Goal: Navigation & Orientation: Find specific page/section

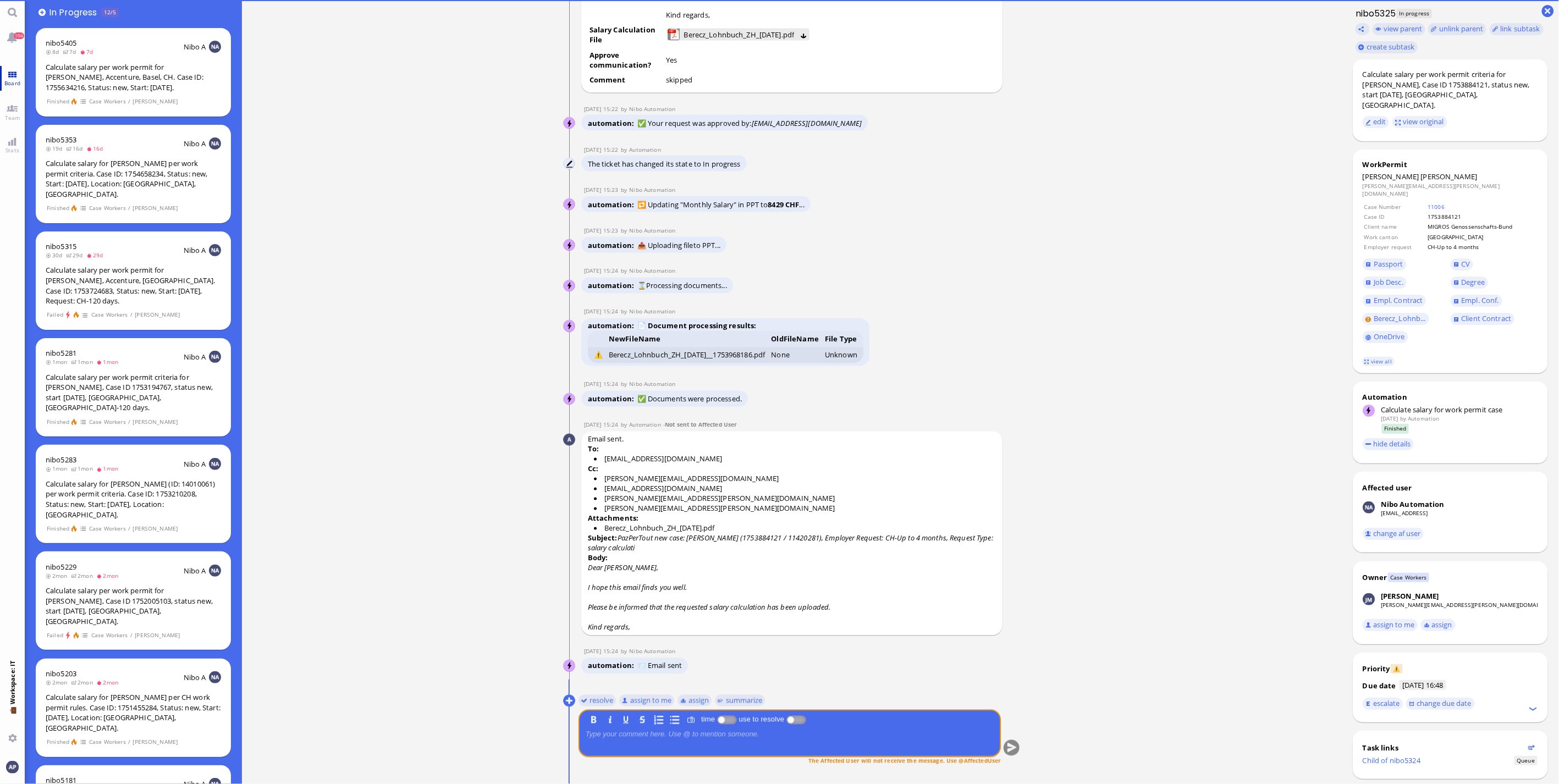
drag, startPoint x: 15, startPoint y: 76, endPoint x: 14, endPoint y: 84, distance: 8.1
click at [15, 76] on link "Board" at bounding box center [12, 78] width 25 height 25
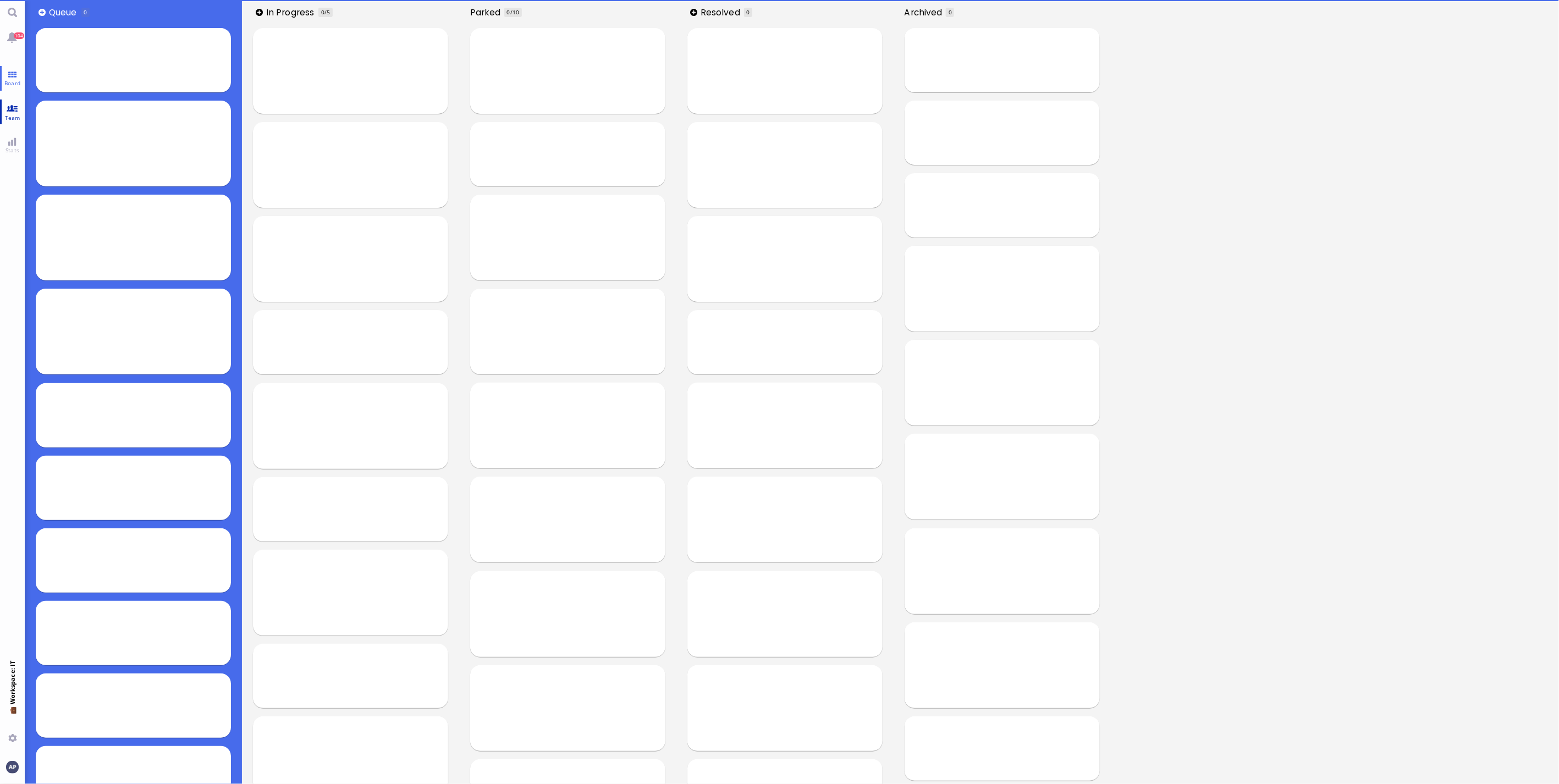
click at [9, 107] on link "Team" at bounding box center [12, 112] width 25 height 25
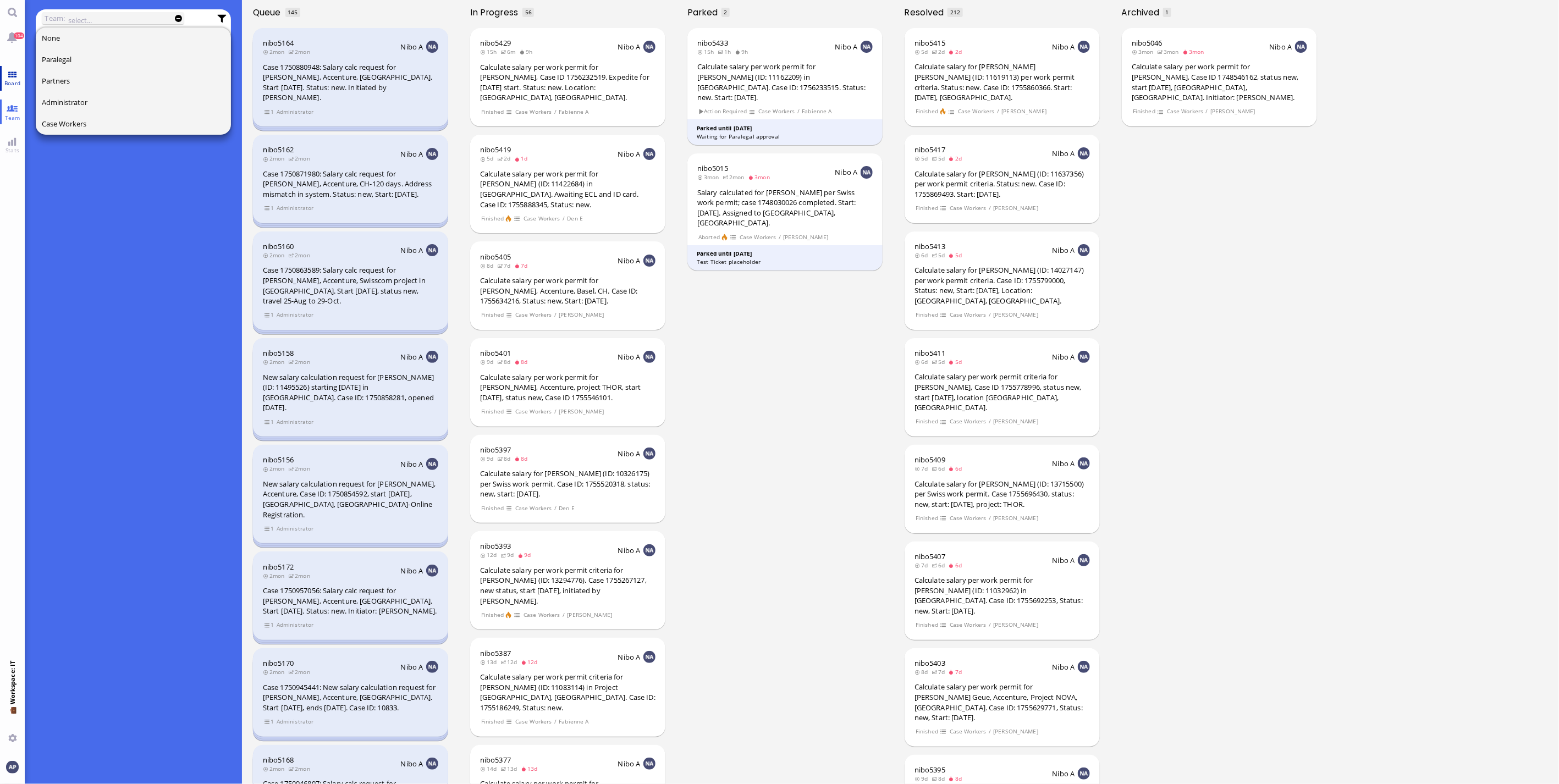
click at [7, 75] on link "Board" at bounding box center [12, 78] width 25 height 25
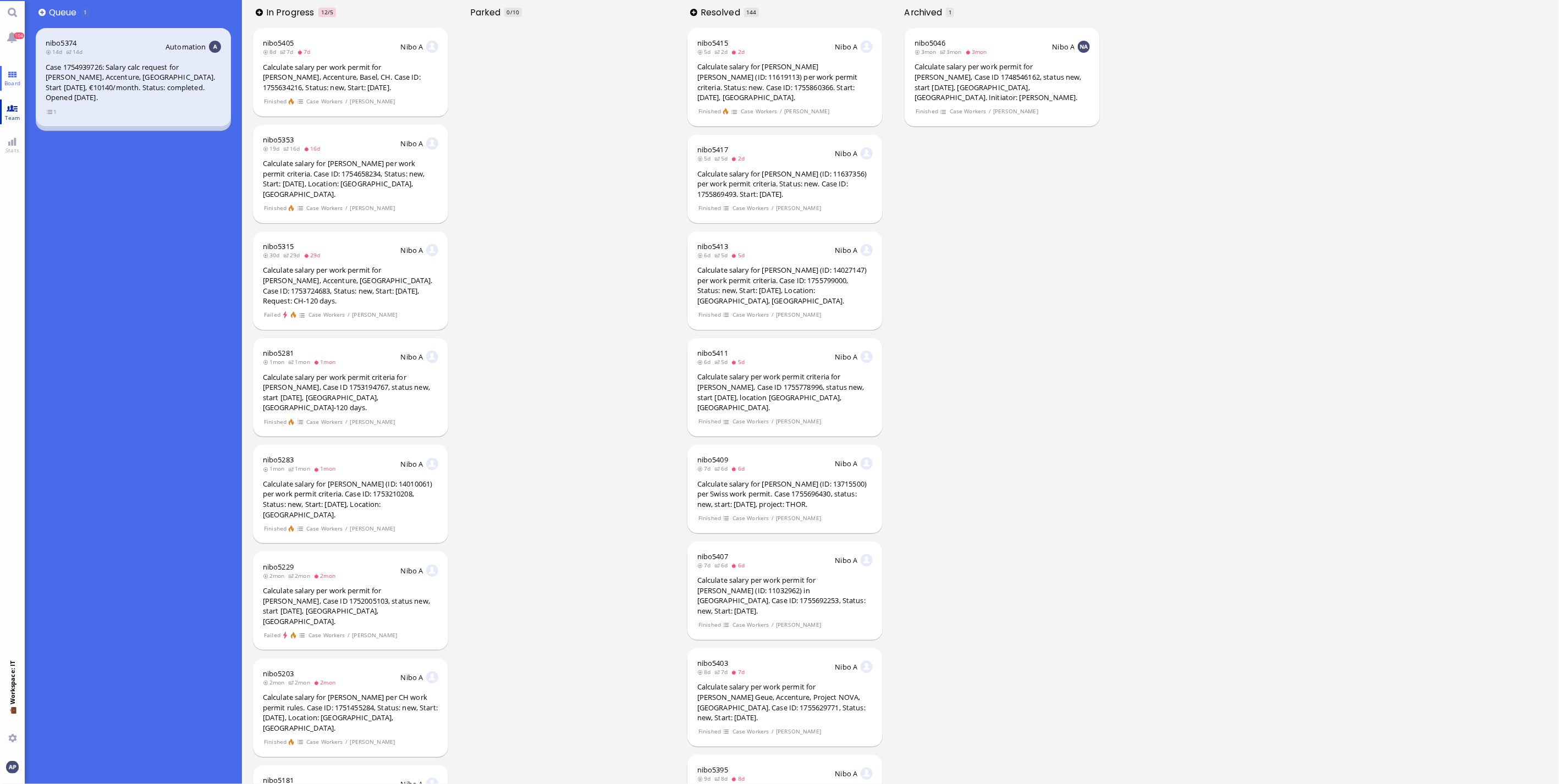
click at [6, 114] on span "Team" at bounding box center [12, 118] width 21 height 8
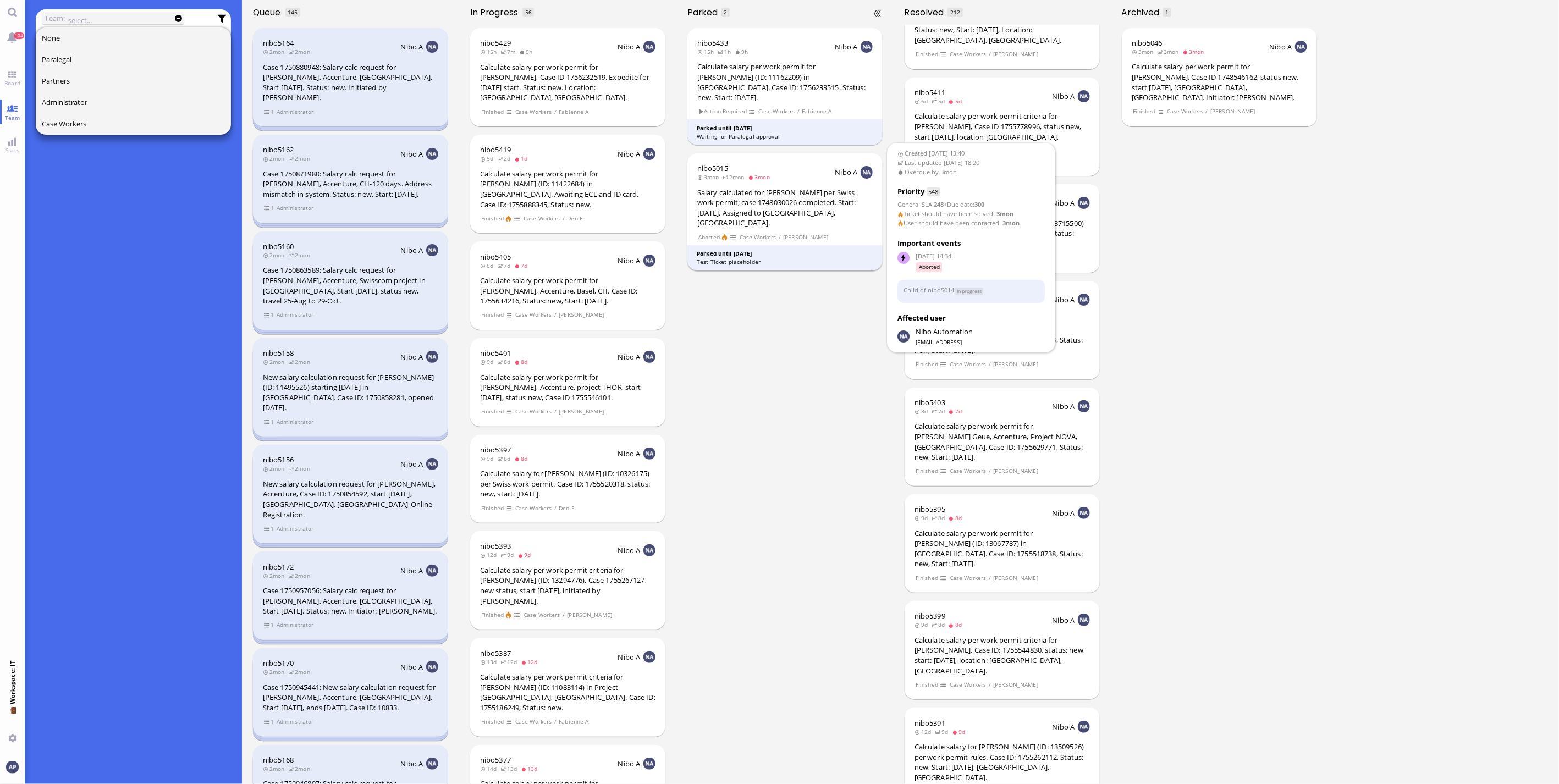
scroll to position [244, 0]
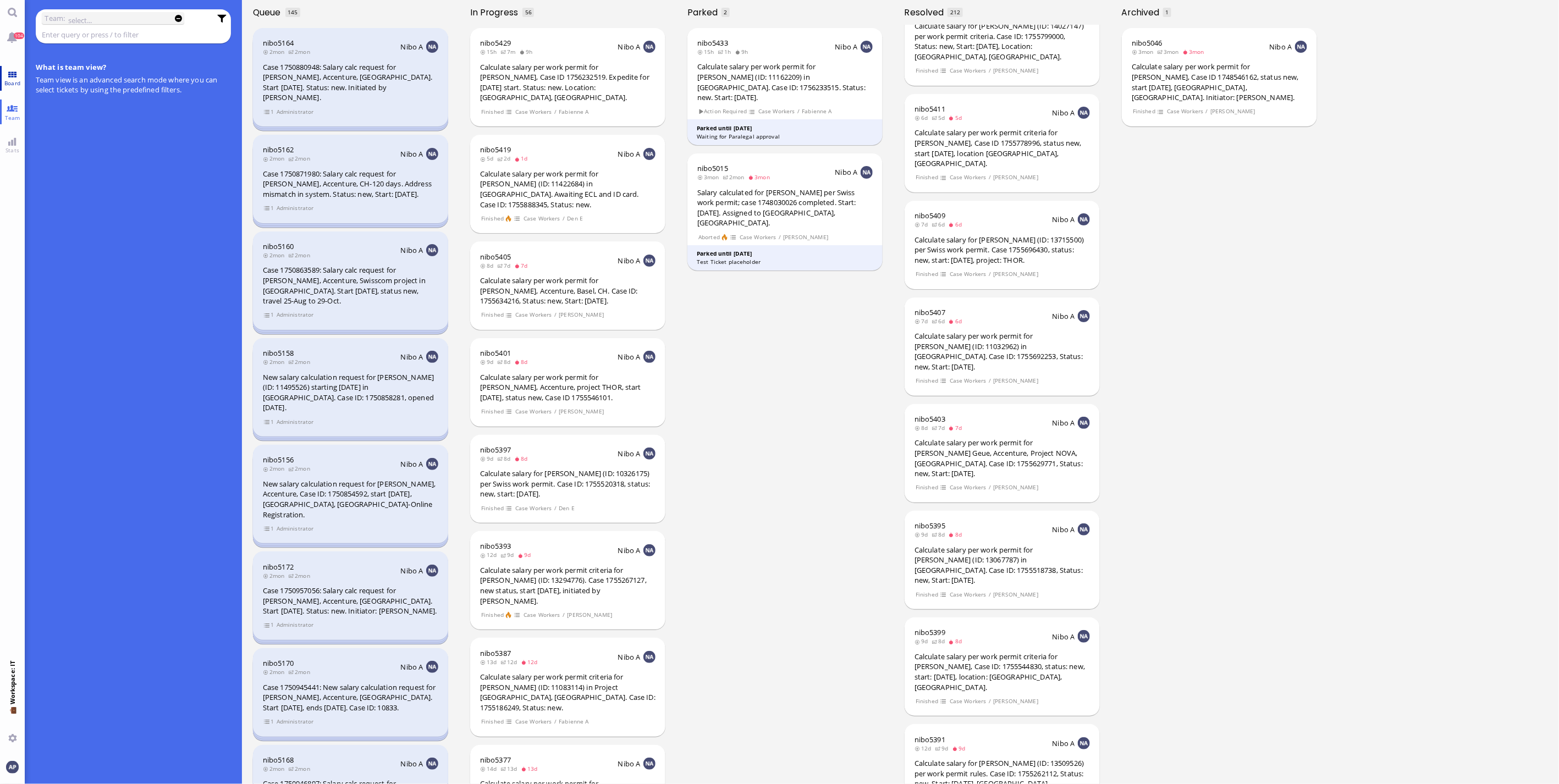
click at [7, 80] on span "Board" at bounding box center [12, 83] width 21 height 8
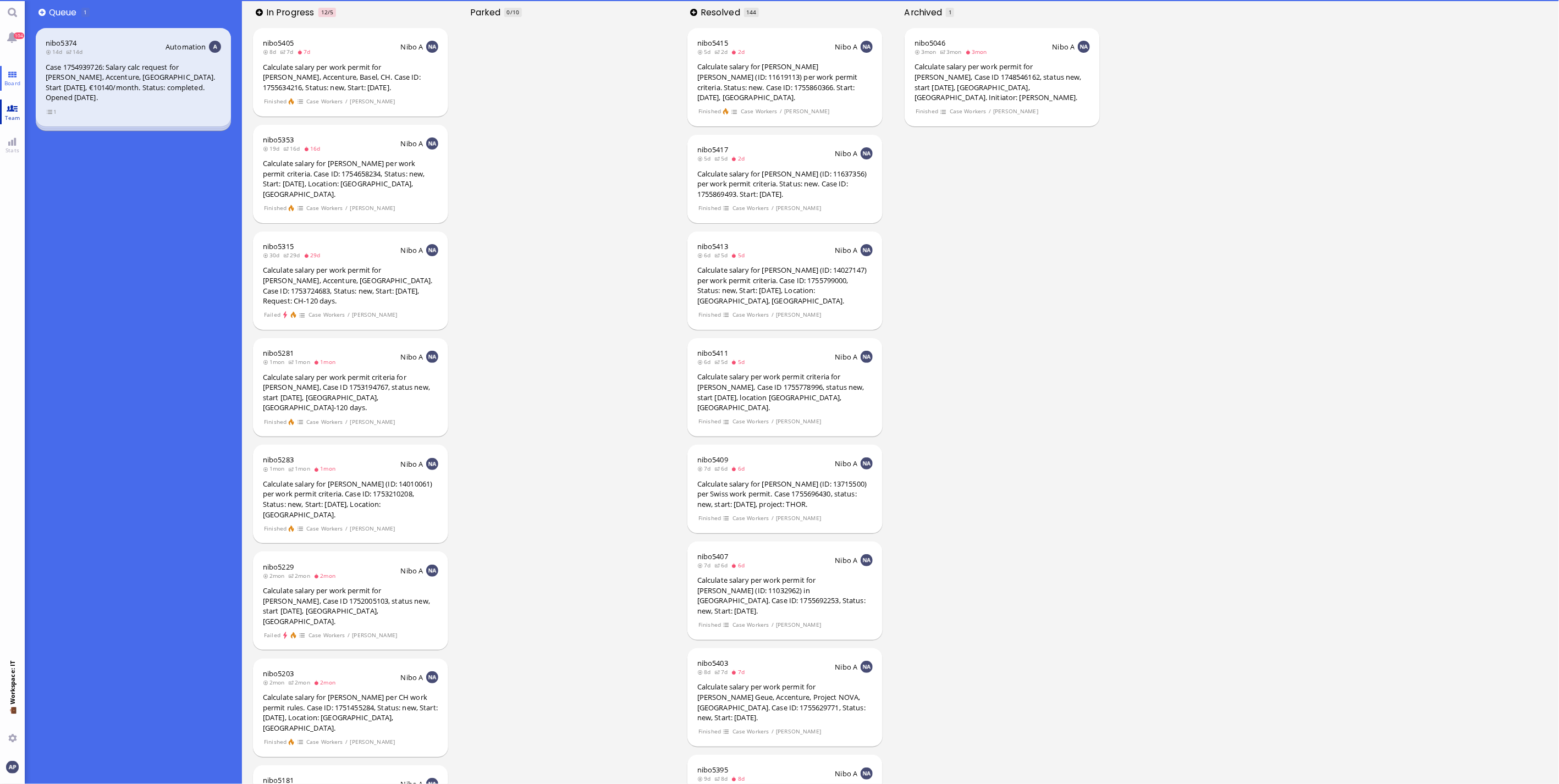
click at [11, 107] on link "Team" at bounding box center [12, 112] width 25 height 25
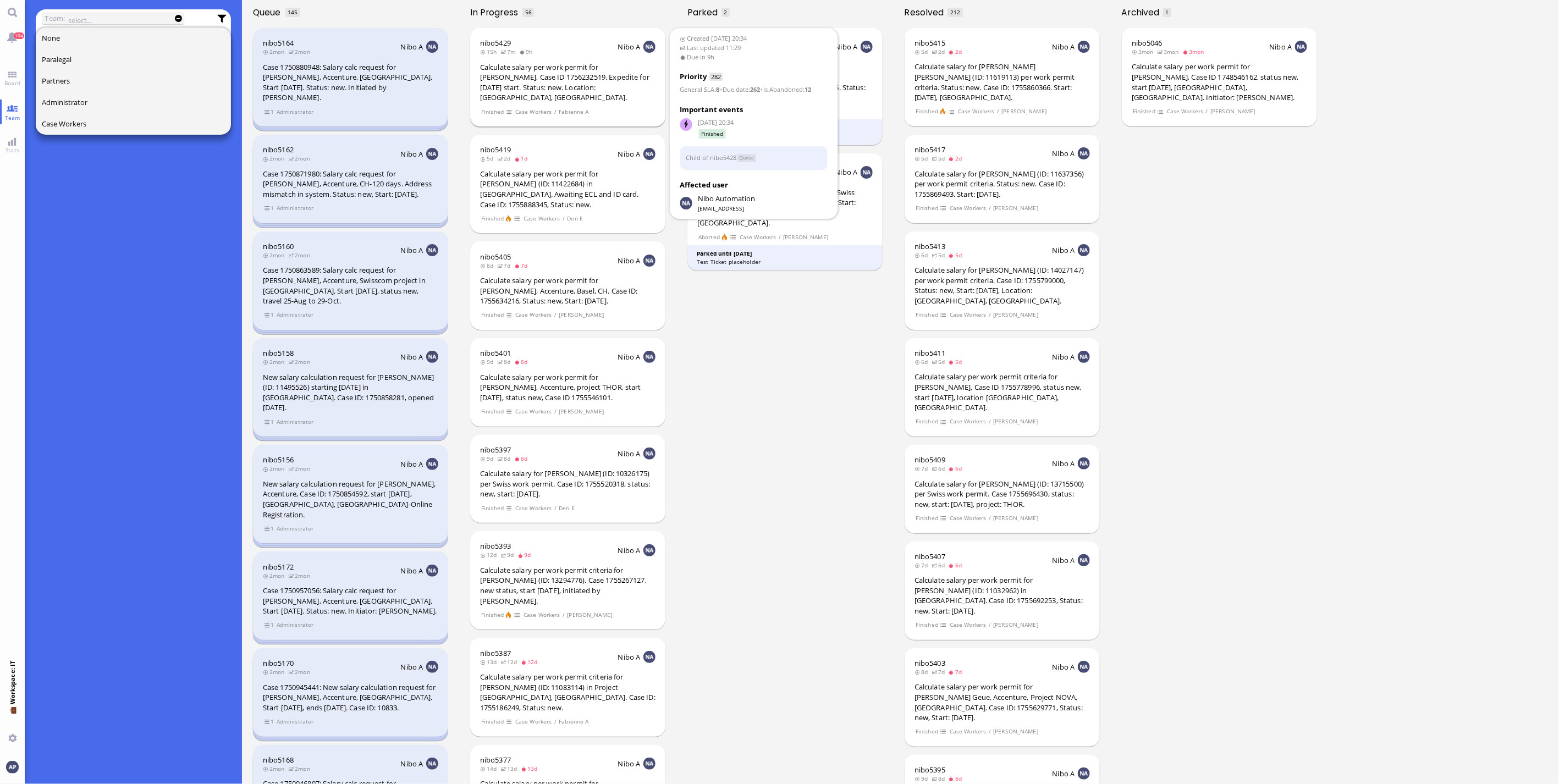
click at [526, 82] on div "Calculate salary per work permit for [PERSON_NAME], Case ID 1756232519. Expedit…" at bounding box center [568, 82] width 175 height 40
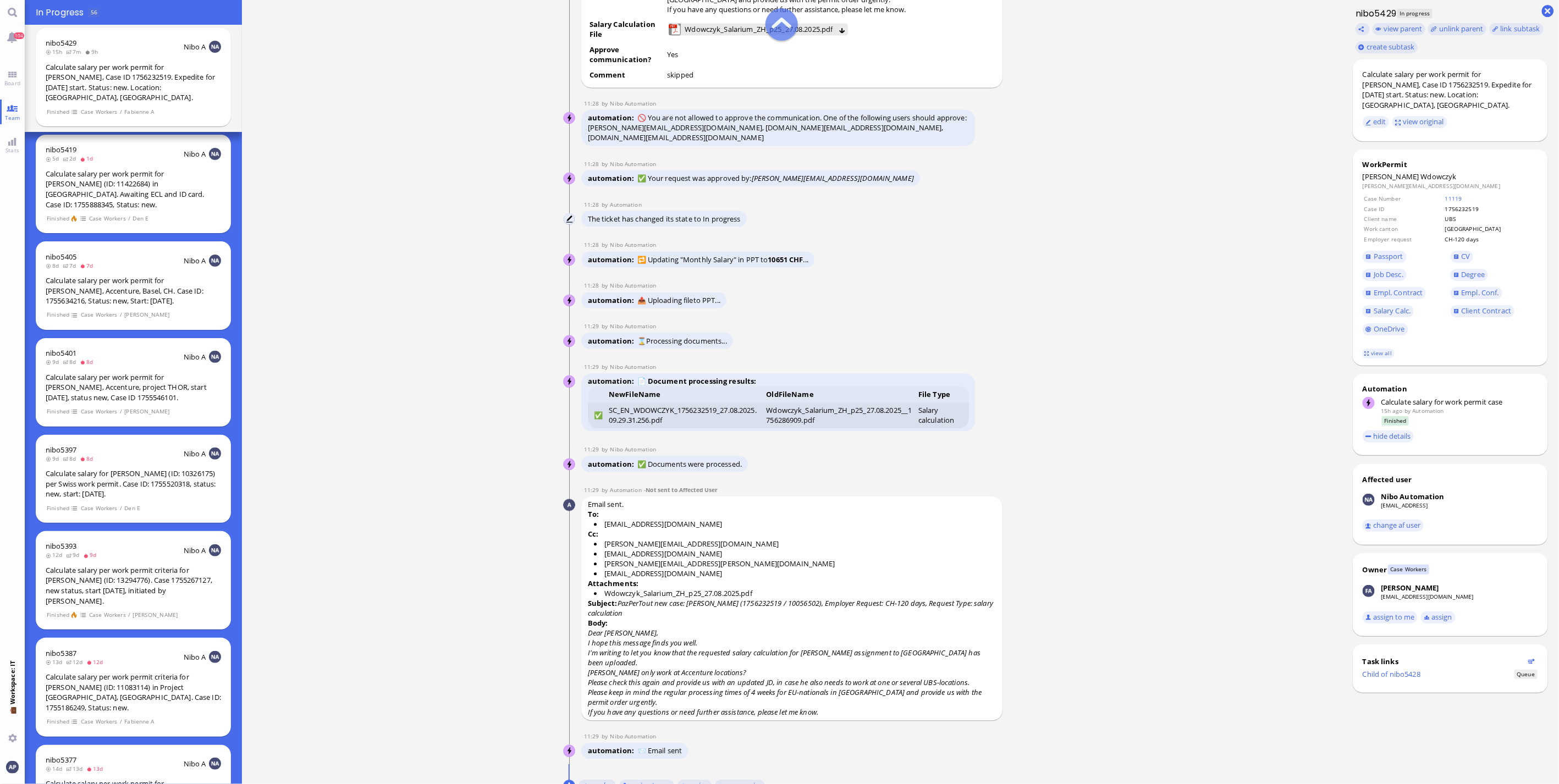
scroll to position [-61, 0]
